Goal: Information Seeking & Learning: Learn about a topic

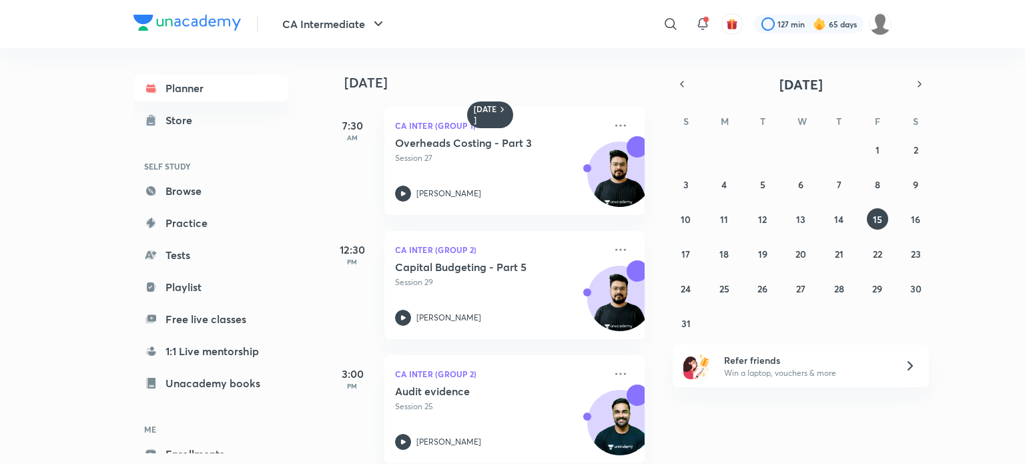
scroll to position [20, 0]
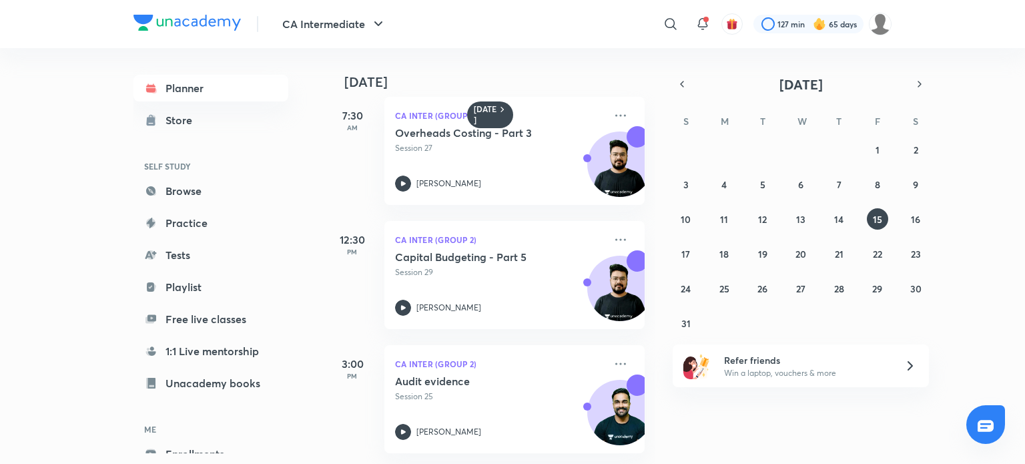
click at [223, 29] on img at bounding box center [186, 23] width 107 height 16
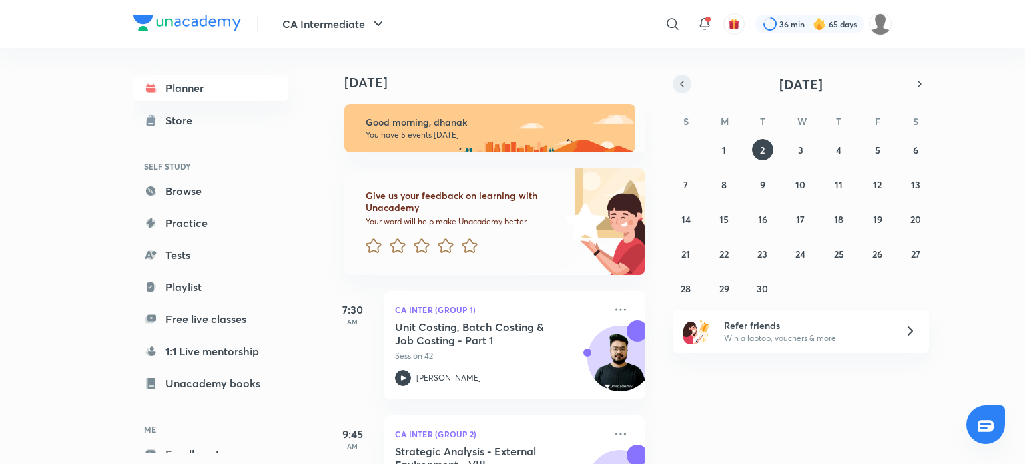
click at [688, 89] on button "button" at bounding box center [681, 84] width 19 height 19
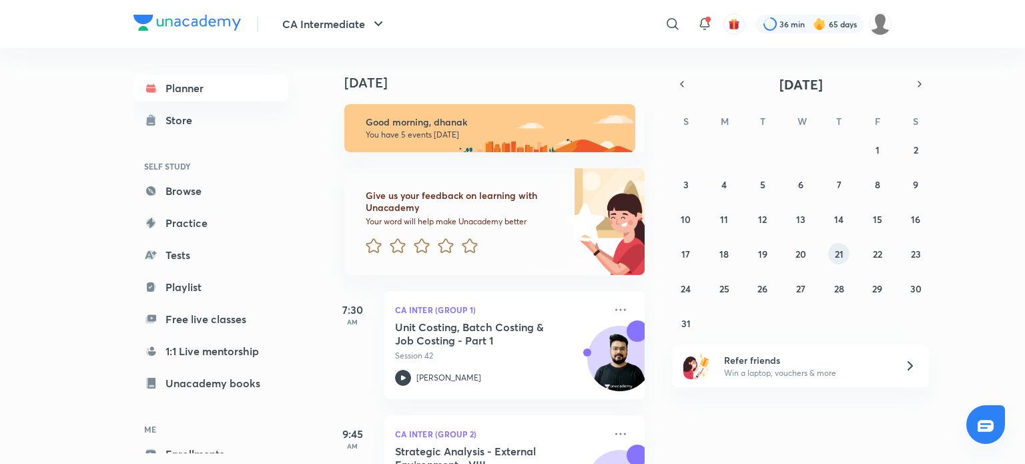
click at [848, 250] on button "21" at bounding box center [838, 253] width 21 height 21
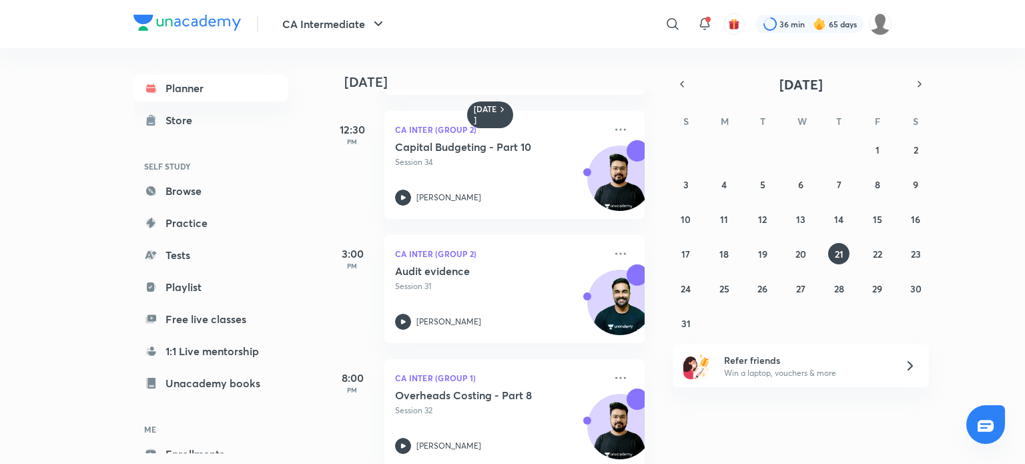
scroll to position [144, 0]
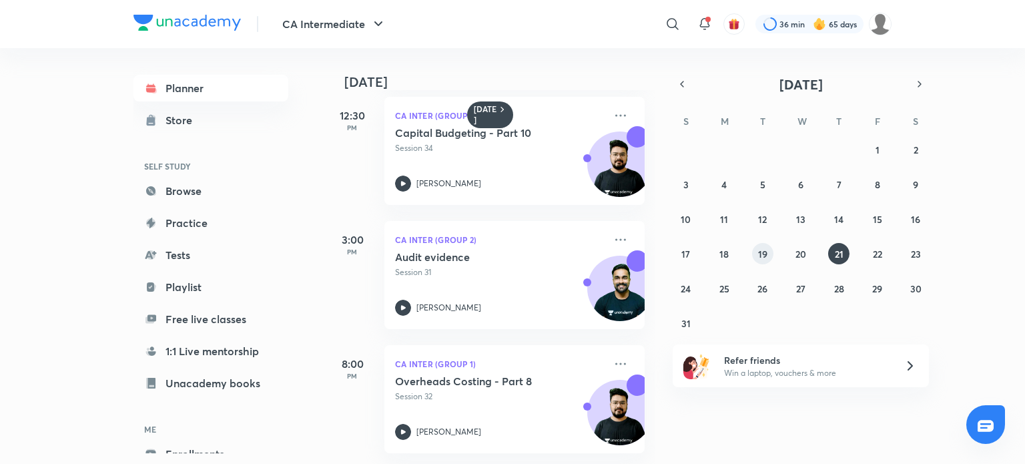
click at [771, 248] on button "19" at bounding box center [762, 253] width 21 height 21
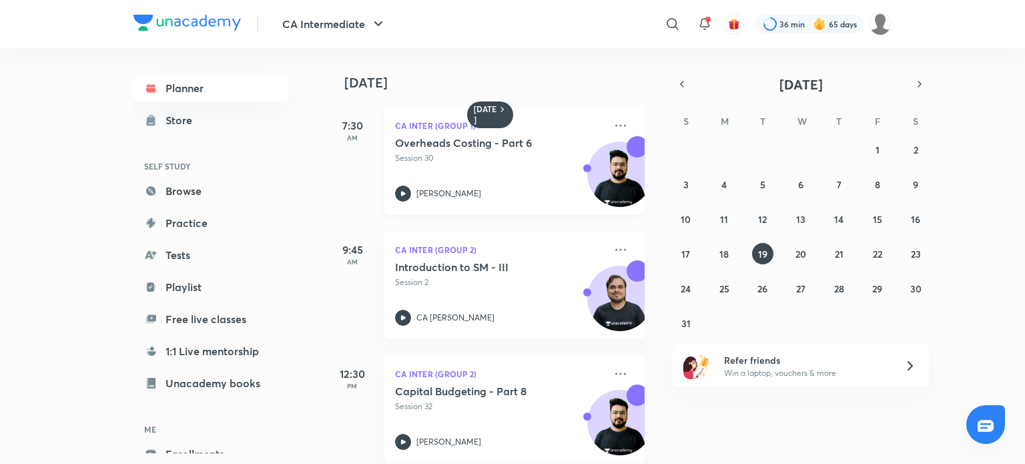
click at [518, 167] on div "Overheads Costing - Part 6 Session 30 [PERSON_NAME]" at bounding box center [499, 168] width 209 height 65
